Goal: Task Accomplishment & Management: Use online tool/utility

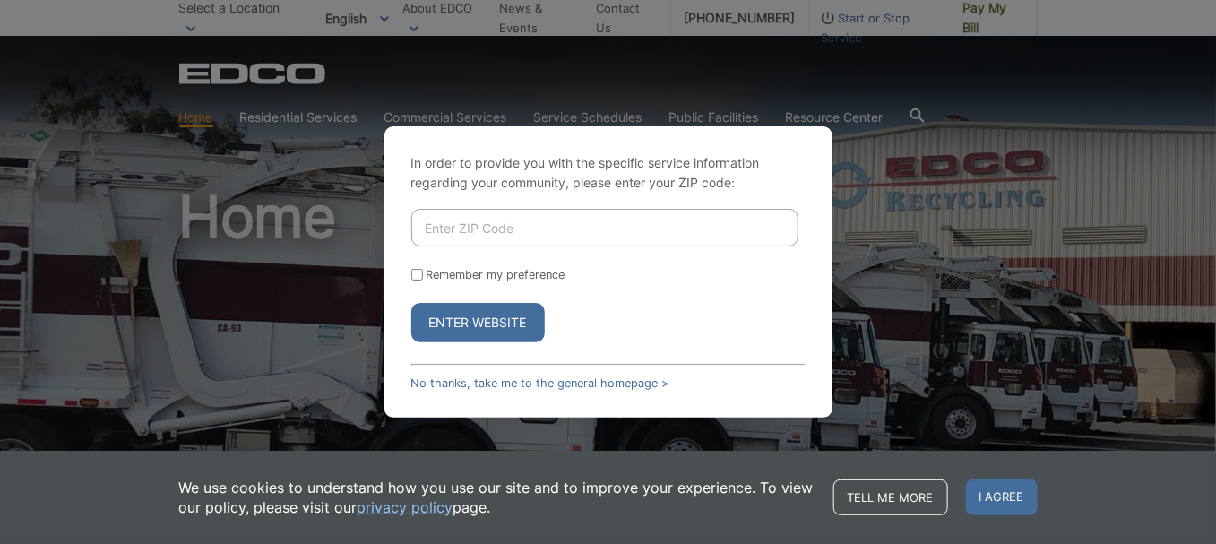
click at [445, 229] on input "Enter ZIP Code" at bounding box center [604, 228] width 387 height 38
type input "92082"
click at [468, 331] on button "Enter Website" at bounding box center [478, 322] width 134 height 39
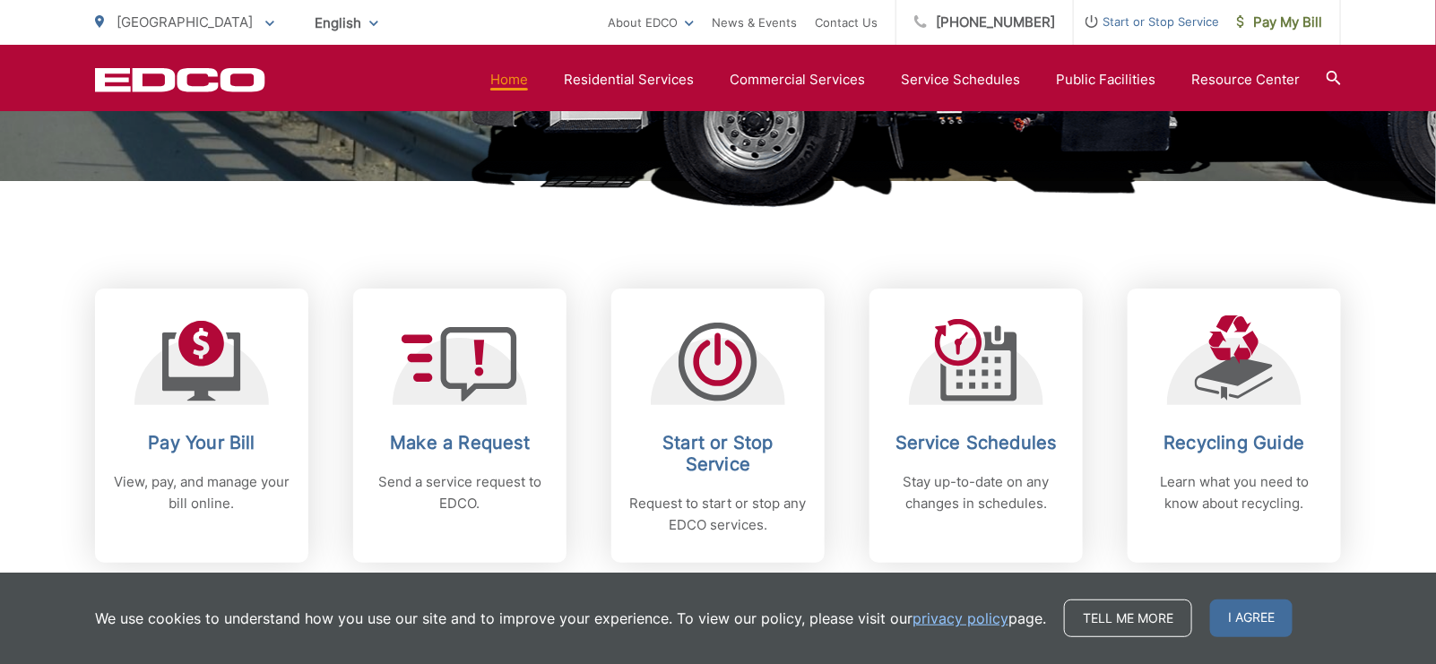
scroll to position [807, 0]
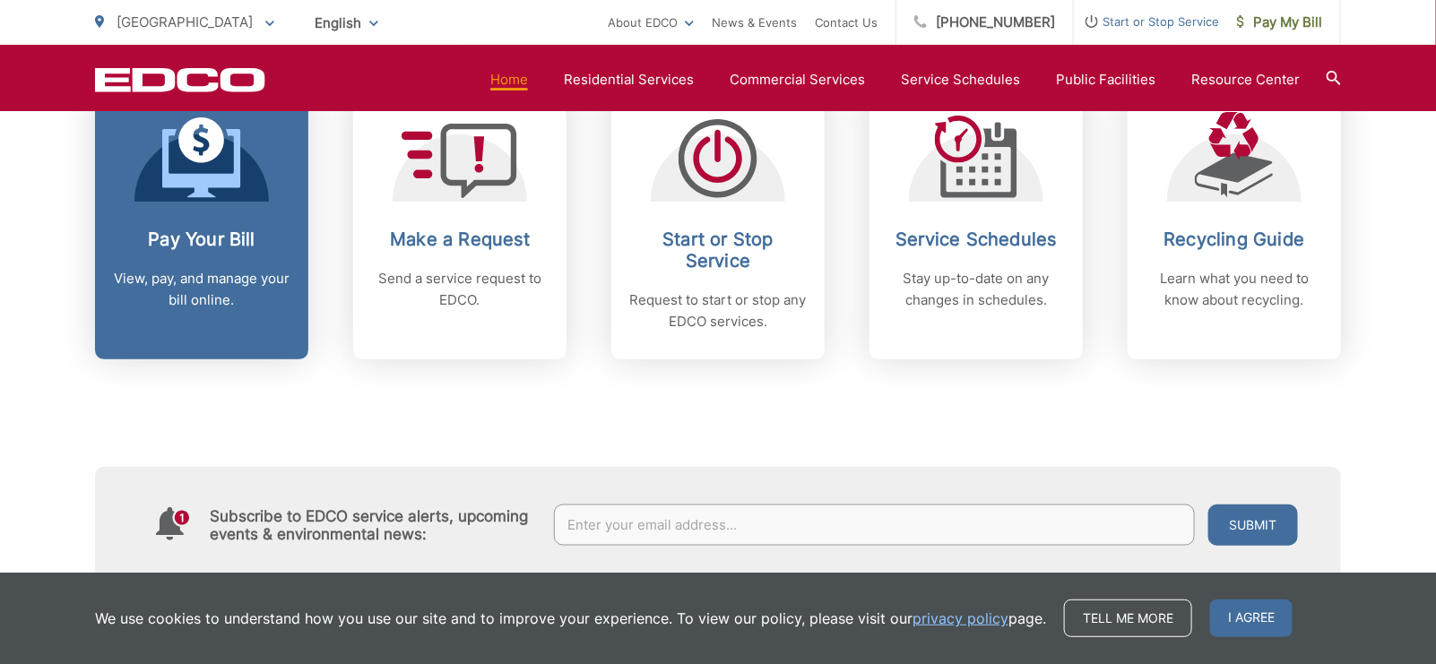
click at [220, 293] on p "View, pay, and manage your bill online." at bounding box center [201, 289] width 177 height 43
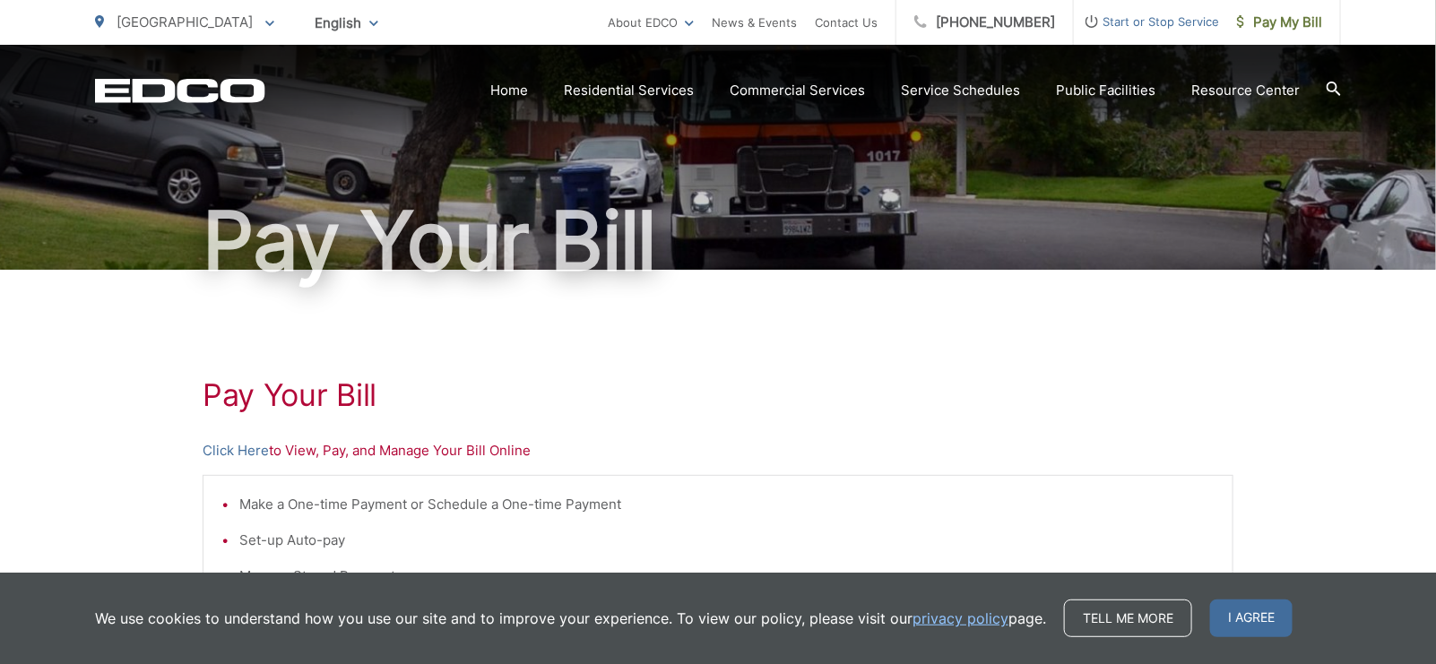
scroll to position [359, 0]
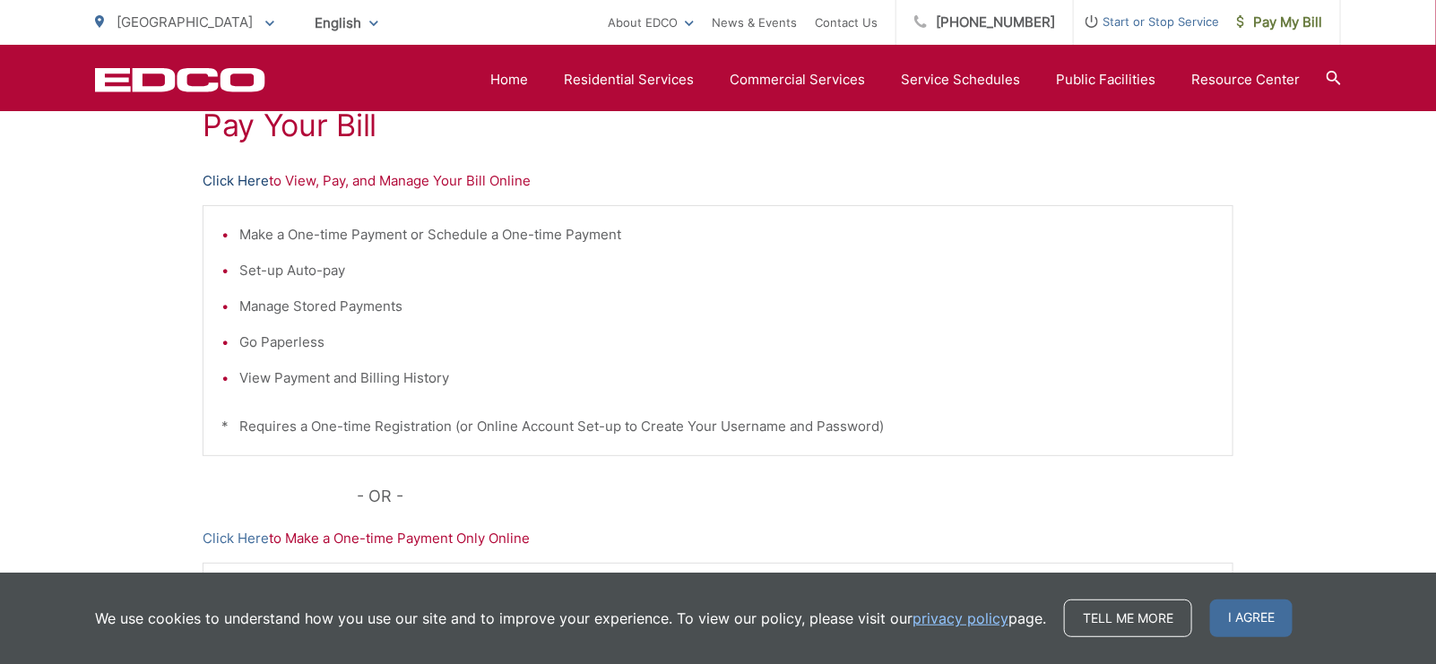
click at [248, 180] on link "Click Here" at bounding box center [236, 181] width 66 height 22
